Goal: Task Accomplishment & Management: Use online tool/utility

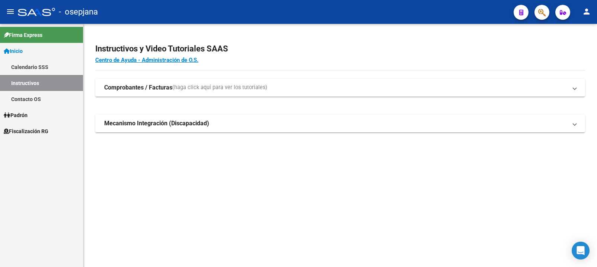
click at [31, 131] on span "Fiscalización RG" at bounding box center [26, 131] width 45 height 8
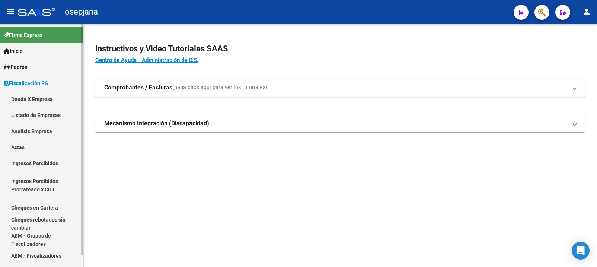
click at [26, 130] on link "Análisis Empresa" at bounding box center [41, 131] width 83 height 16
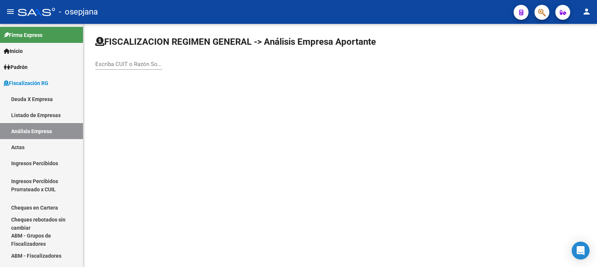
click at [130, 66] on input "Escriba CUIT o Razón Social para buscar" at bounding box center [128, 64] width 67 height 7
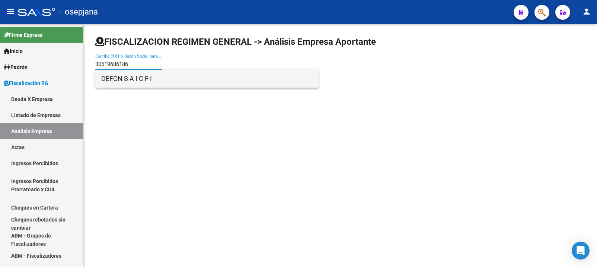
type input "30519686186"
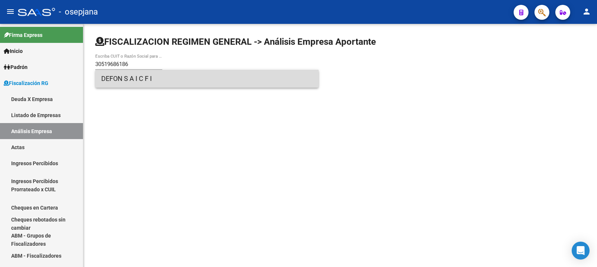
click at [116, 77] on span "DEFON S A I C F I" at bounding box center [207, 79] width 212 height 18
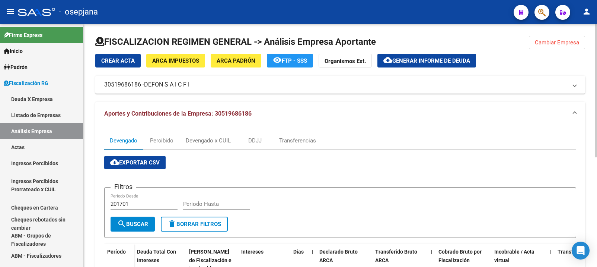
click at [420, 60] on span "Generar informe de deuda" at bounding box center [432, 60] width 78 height 7
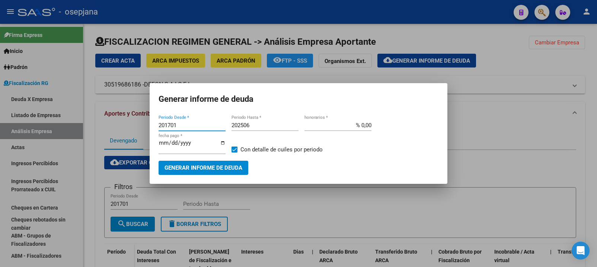
click at [167, 126] on input "201701" at bounding box center [192, 125] width 67 height 7
type input "202406"
click at [251, 126] on input "202506" at bounding box center [265, 125] width 67 height 7
type input "202508"
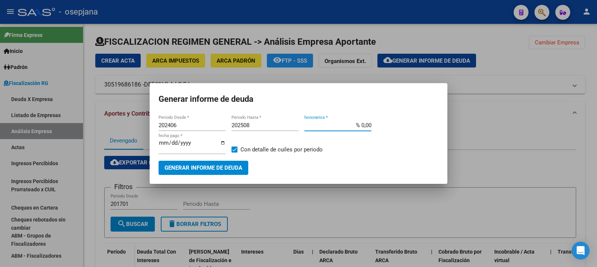
click at [365, 122] on input "% 0,00" at bounding box center [338, 125] width 67 height 7
click at [365, 124] on input "% 0,00" at bounding box center [338, 125] width 67 height 7
click at [365, 125] on input "% 0,00" at bounding box center [338, 125] width 67 height 7
type input "% 10,00"
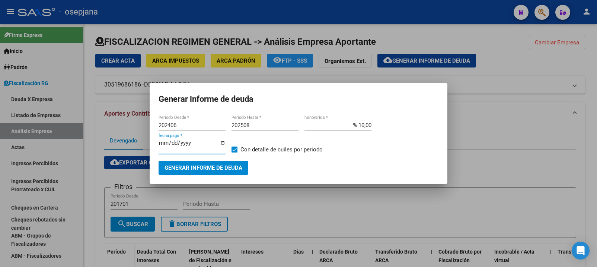
click at [169, 147] on input "[DATE]" at bounding box center [192, 146] width 67 height 12
click at [171, 147] on input "[DATE]" at bounding box center [192, 146] width 67 height 12
click at [172, 146] on input "[DATE]" at bounding box center [192, 146] width 67 height 12
type input "[DATE]"
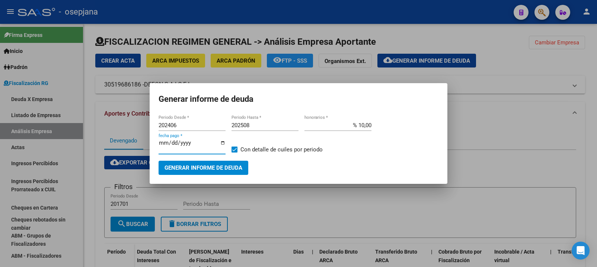
click at [194, 167] on span "Generar informe de deuda" at bounding box center [204, 168] width 78 height 7
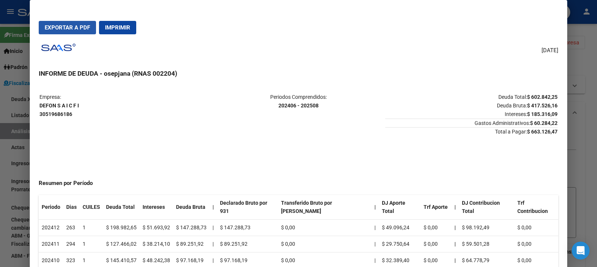
click at [64, 26] on span "Exportar a PDF" at bounding box center [67, 27] width 45 height 7
